Goal: Task Accomplishment & Management: Complete application form

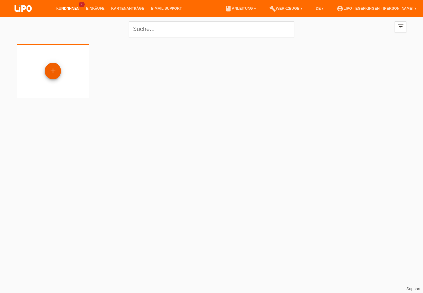
click at [53, 71] on div "+" at bounding box center [53, 70] width 16 height 11
click at [52, 72] on div "+" at bounding box center [53, 70] width 16 height 11
click at [54, 70] on div "+" at bounding box center [53, 70] width 16 height 11
click at [54, 69] on div "+" at bounding box center [53, 70] width 16 height 11
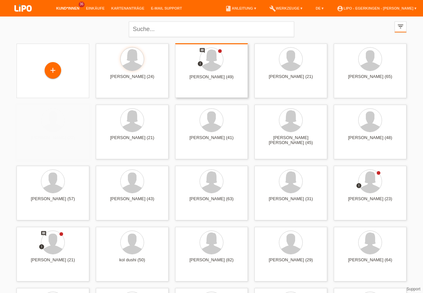
click at [57, 68] on div "+" at bounding box center [53, 70] width 16 height 11
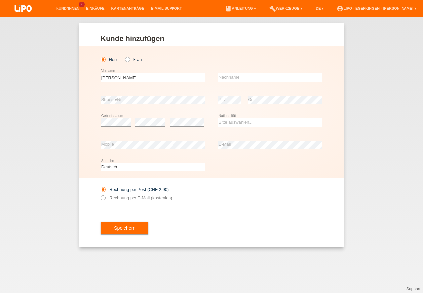
type input "[PERSON_NAME]"
type input "Caldaras"
click at [233, 122] on select "Bitte auswählen... Schweiz Deutschland Liechtenstein Österreich ------------ Af…" at bounding box center [270, 122] width 104 height 8
select select "RO"
click at [0, 0] on option "Rumänien" at bounding box center [0, 0] width 0 height 0
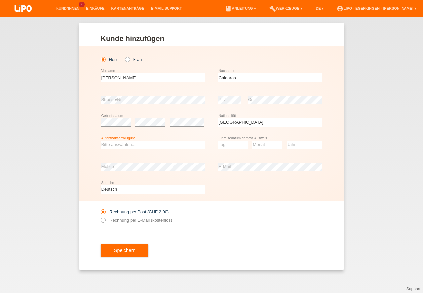
click at [143, 148] on select "Bitte auswählen... C B B - Flüchtlingsstatus Andere" at bounding box center [153, 145] width 104 height 8
select select "B"
click at [0, 0] on option "B" at bounding box center [0, 0] width 0 height 0
click at [234, 145] on select "Tag 01 02 03 04 05 06 07 08 09 10 11" at bounding box center [233, 145] width 30 height 8
select select "17"
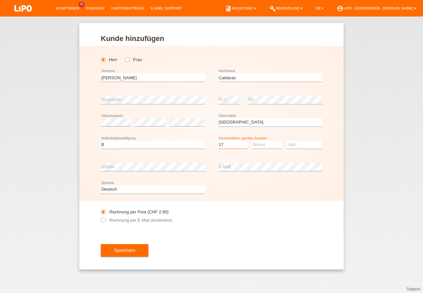
click at [0, 0] on option "17" at bounding box center [0, 0] width 0 height 0
click at [265, 143] on select "Monat 01 02 03 04 05 06 07 08 09 10 11" at bounding box center [267, 145] width 30 height 8
select select "03"
click at [0, 0] on option "03" at bounding box center [0, 0] width 0 height 0
click at [298, 142] on select "Jahr 2025 2024 2023 2022 2021 2020 2019 2018 2017 2016 2015 2014 2013 2012 2011…" at bounding box center [304, 145] width 35 height 8
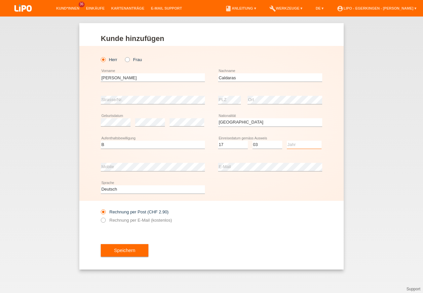
select select "2025"
click at [0, 0] on option "2025" at bounding box center [0, 0] width 0 height 0
click at [135, 255] on button "Speichern" at bounding box center [125, 250] width 48 height 13
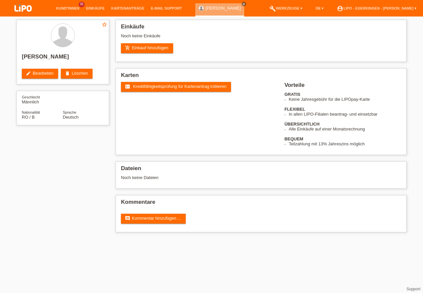
click at [175, 84] on span "Kreditfähigkeitsprüfung für Kartenantrag initiieren" at bounding box center [180, 86] width 94 height 5
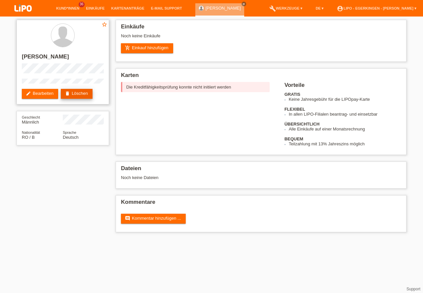
click at [85, 95] on link "delete Löschen" at bounding box center [77, 94] width 32 height 10
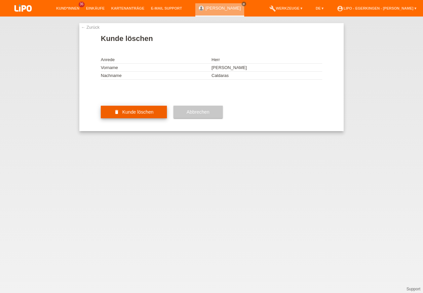
click at [155, 118] on button "delete Kunde löschen" at bounding box center [134, 112] width 66 height 13
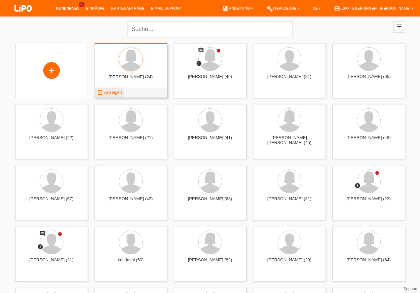
click at [106, 92] on span "Anzeigen" at bounding box center [113, 92] width 18 height 5
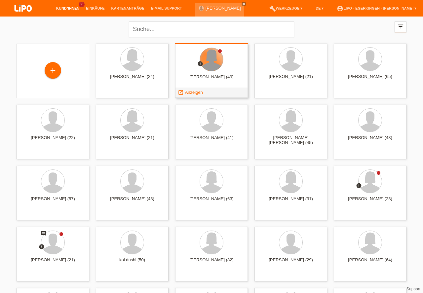
click at [210, 67] on div at bounding box center [211, 59] width 23 height 23
click at [189, 93] on span "Anzeigen" at bounding box center [192, 92] width 18 height 5
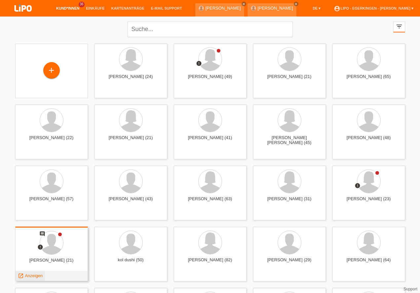
click at [31, 276] on span "Anzeigen" at bounding box center [34, 275] width 18 height 5
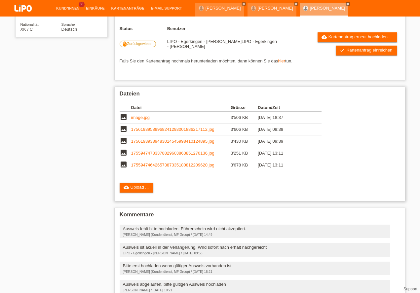
scroll to position [19, 0]
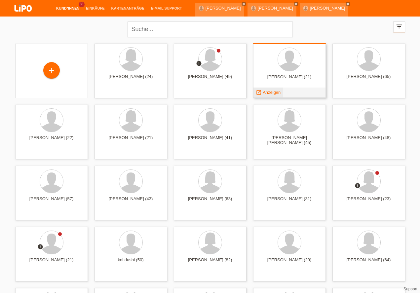
click at [272, 91] on span "Anzeigen" at bounding box center [272, 92] width 18 height 5
